Goal: Task Accomplishment & Management: Manage account settings

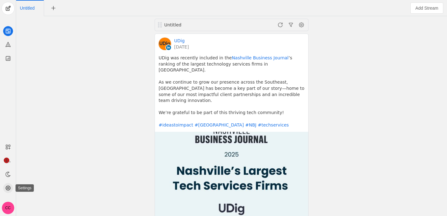
click at [6, 187] on icon at bounding box center [8, 188] width 5 height 5
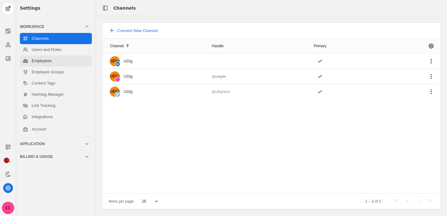
click at [52, 63] on link "Employees" at bounding box center [56, 60] width 72 height 11
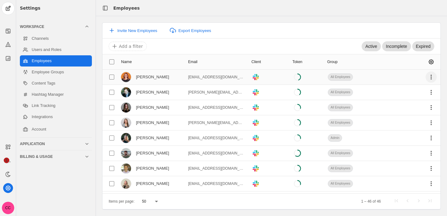
click at [433, 79] on span "undefined" at bounding box center [431, 76] width 11 height 11
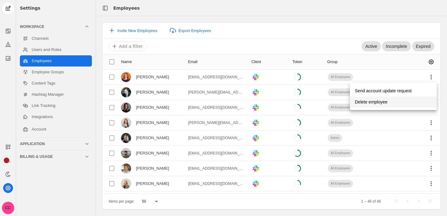
click at [402, 101] on span "undefined" at bounding box center [393, 101] width 87 height 11
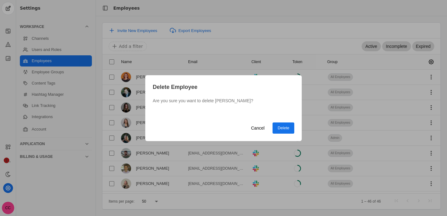
click at [285, 124] on span "undefined" at bounding box center [284, 127] width 22 height 11
